Goal: Transaction & Acquisition: Book appointment/travel/reservation

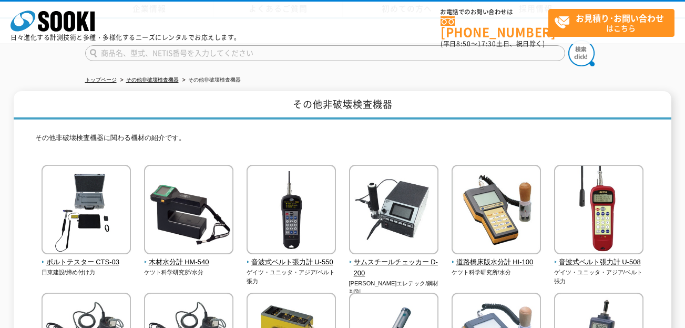
scroll to position [76, 0]
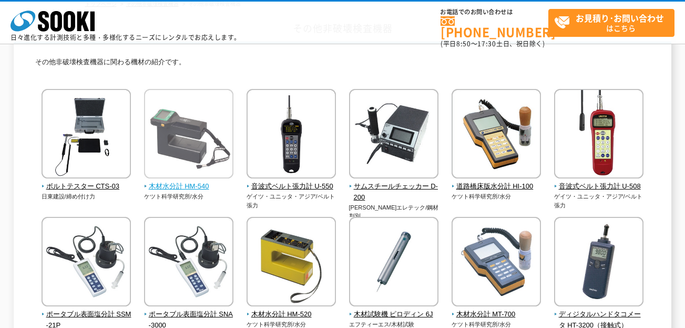
click at [188, 186] on span "木材水分計 HM-540" at bounding box center [189, 186] width 90 height 11
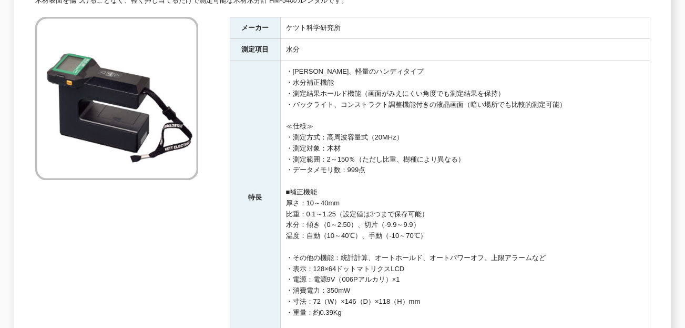
scroll to position [303, 0]
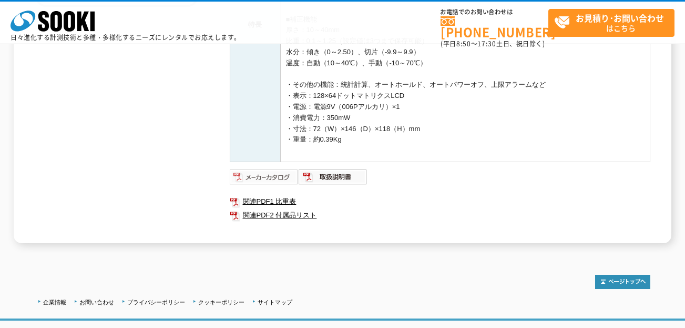
click at [250, 181] on img at bounding box center [264, 176] width 69 height 17
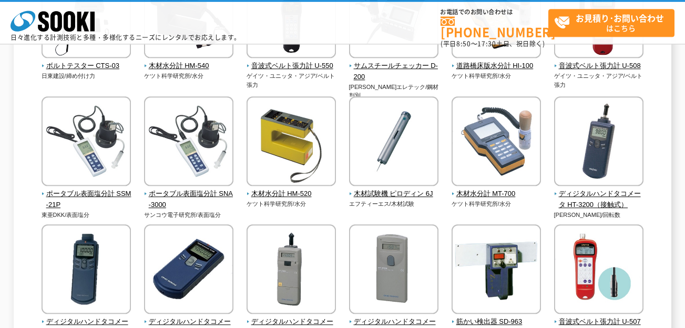
scroll to position [227, 0]
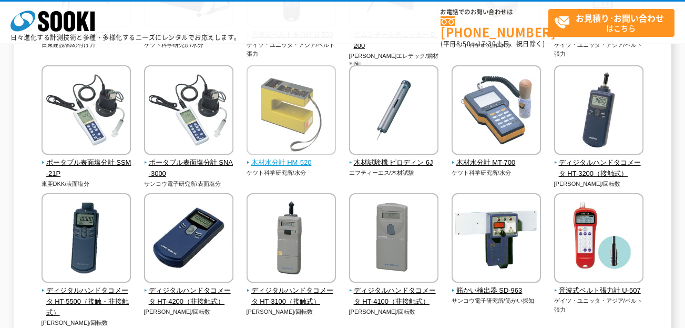
click at [297, 134] on img at bounding box center [291, 111] width 89 height 92
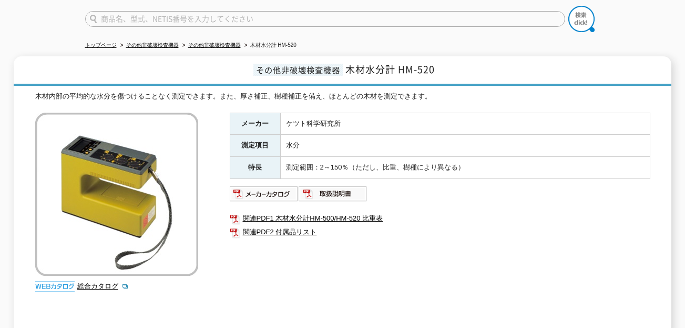
scroll to position [227, 0]
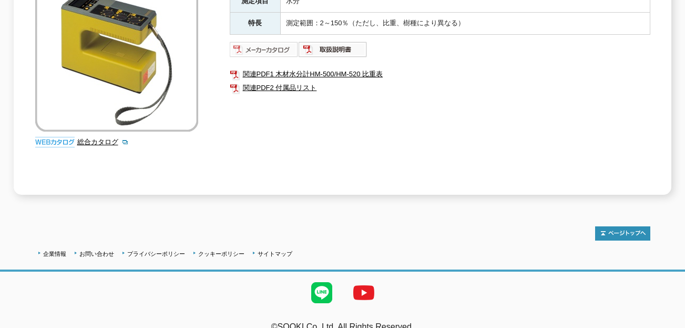
click at [276, 43] on img at bounding box center [264, 49] width 69 height 17
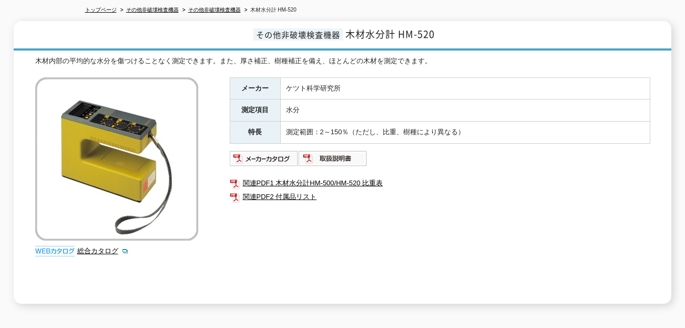
scroll to position [0, 0]
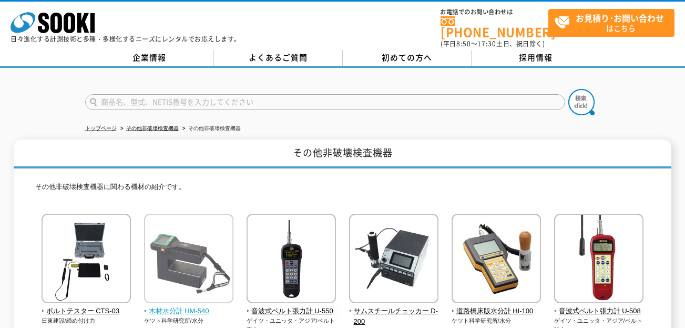
click at [217, 252] on img at bounding box center [188, 259] width 89 height 92
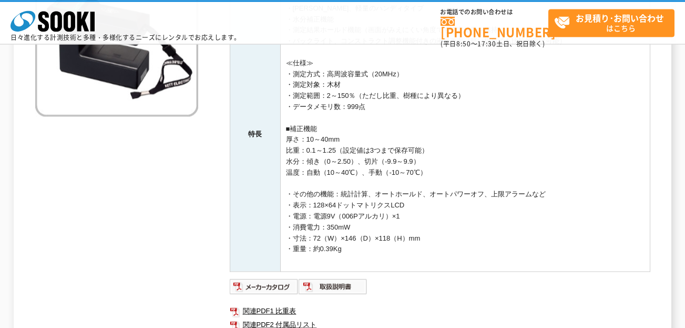
scroll to position [227, 0]
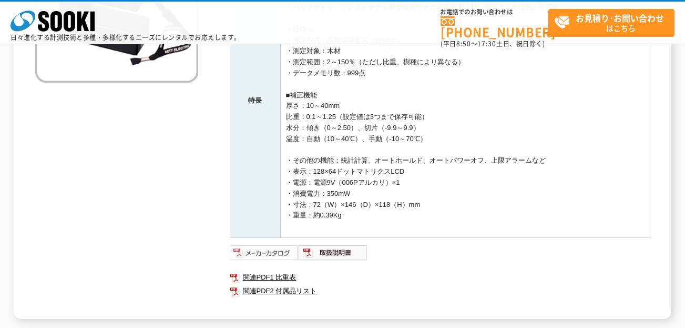
click at [271, 255] on img at bounding box center [264, 252] width 69 height 17
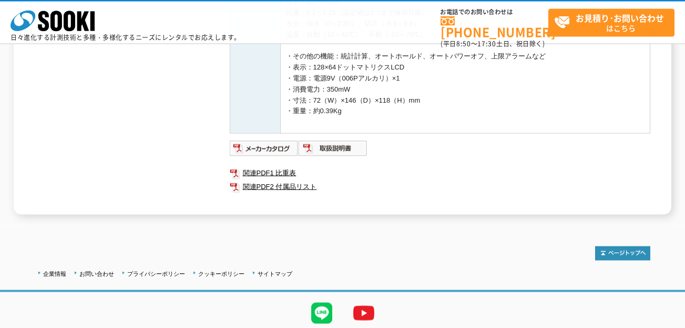
scroll to position [368, 0]
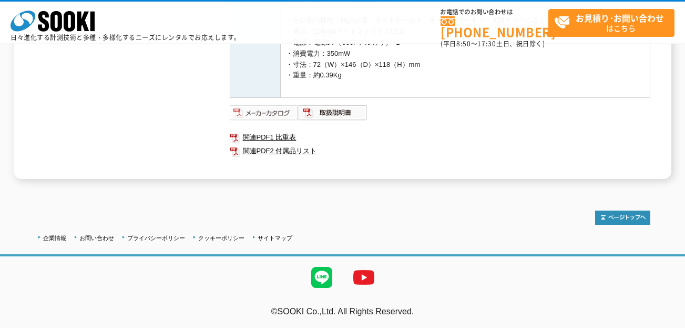
click at [286, 119] on img at bounding box center [264, 112] width 69 height 17
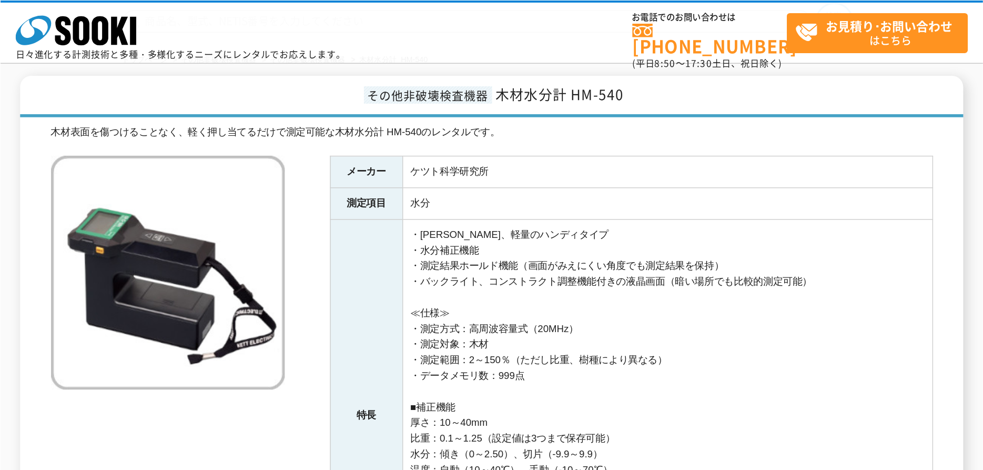
scroll to position [0, 0]
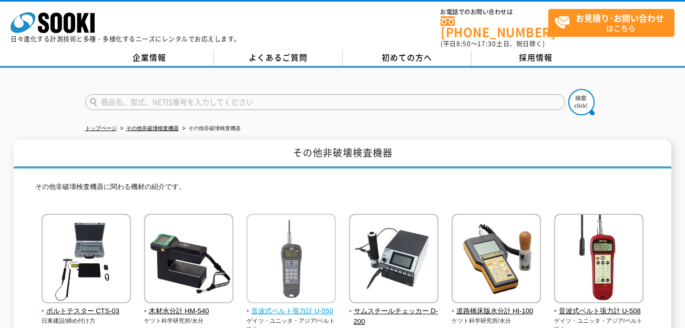
scroll to position [151, 0]
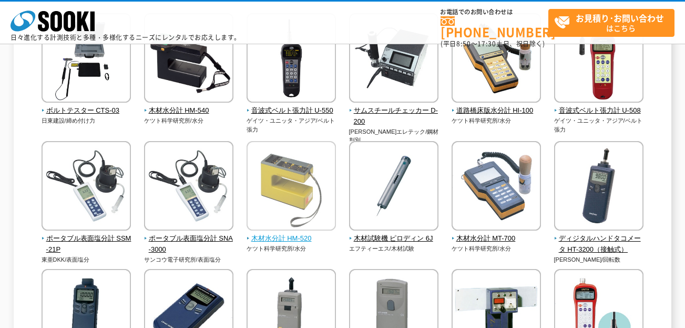
click at [297, 217] on img at bounding box center [291, 187] width 89 height 92
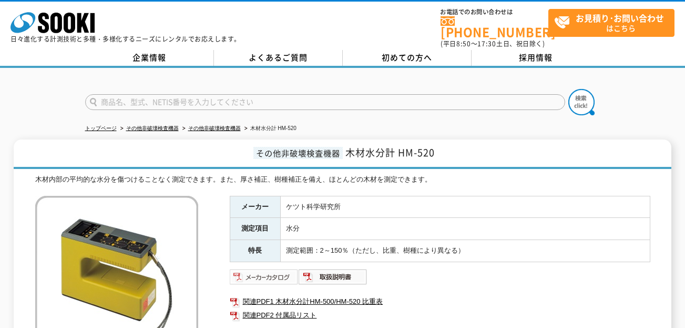
click at [274, 268] on img at bounding box center [264, 276] width 69 height 17
